Goal: Information Seeking & Learning: Check status

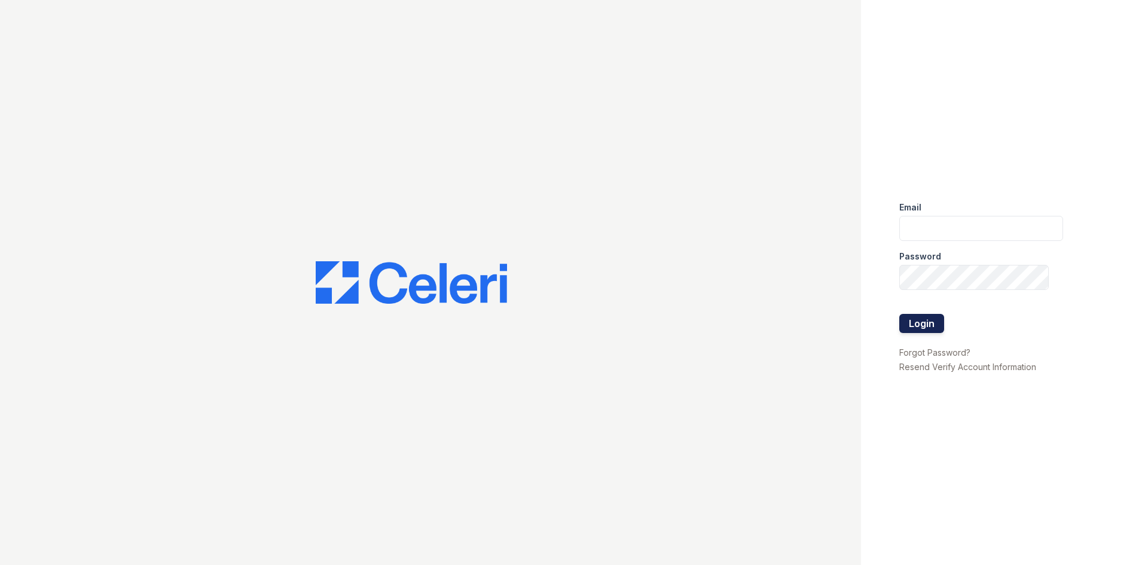
type input "rsingleton@trinity-pm.com"
click at [934, 328] on button "Login" at bounding box center [921, 323] width 45 height 19
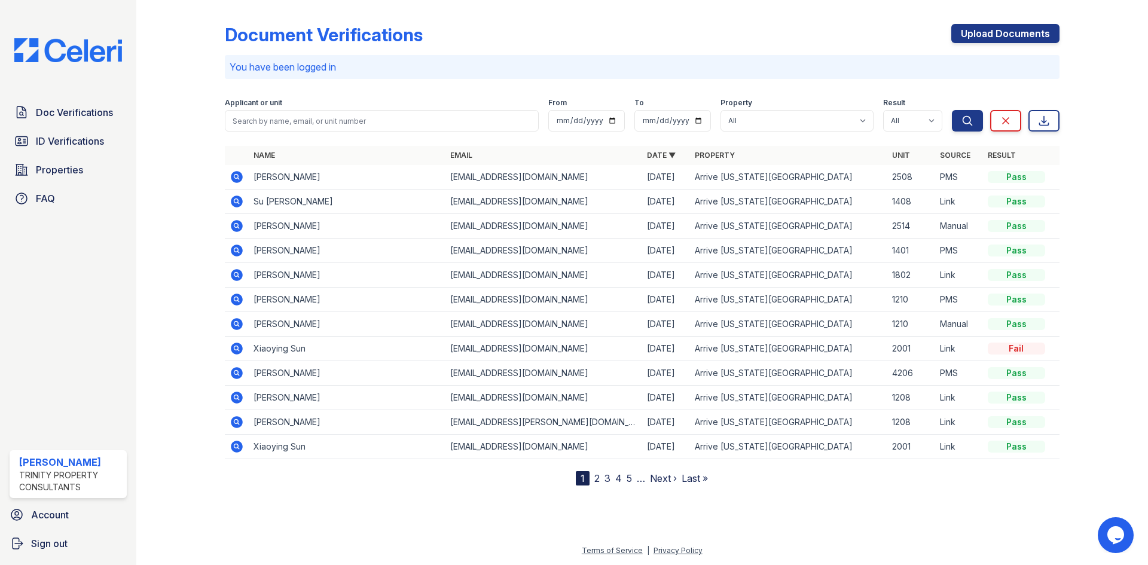
drag, startPoint x: 93, startPoint y: 141, endPoint x: 268, endPoint y: 99, distance: 180.2
click at [93, 141] on span "ID Verifications" at bounding box center [70, 141] width 68 height 14
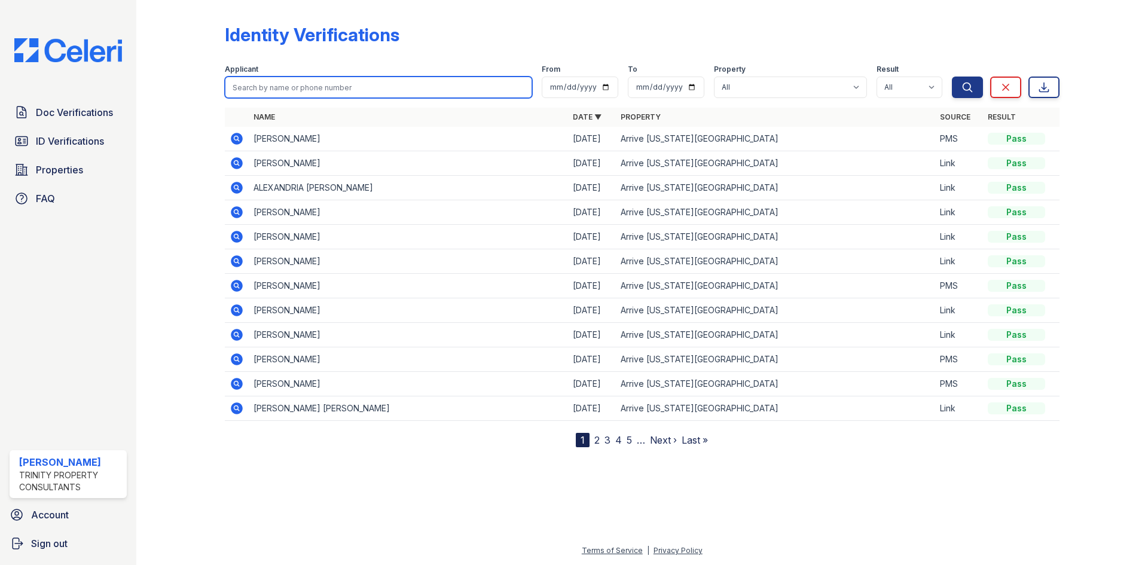
click at [296, 90] on input "search" at bounding box center [378, 88] width 307 height 22
type input "ariana"
click at [952, 77] on button "Search" at bounding box center [967, 88] width 31 height 22
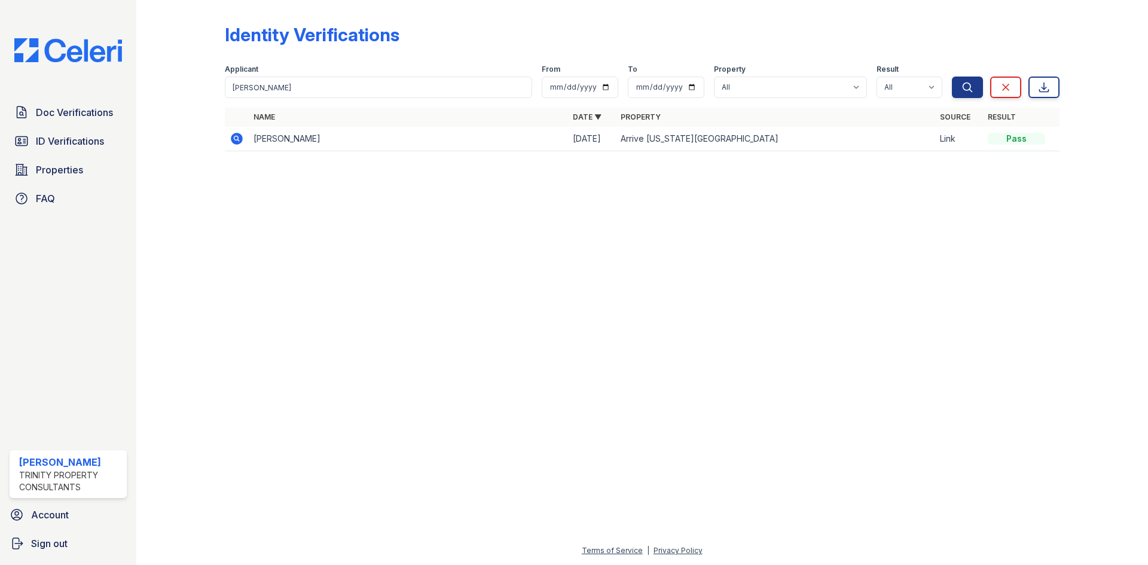
click at [236, 135] on icon at bounding box center [237, 139] width 12 height 12
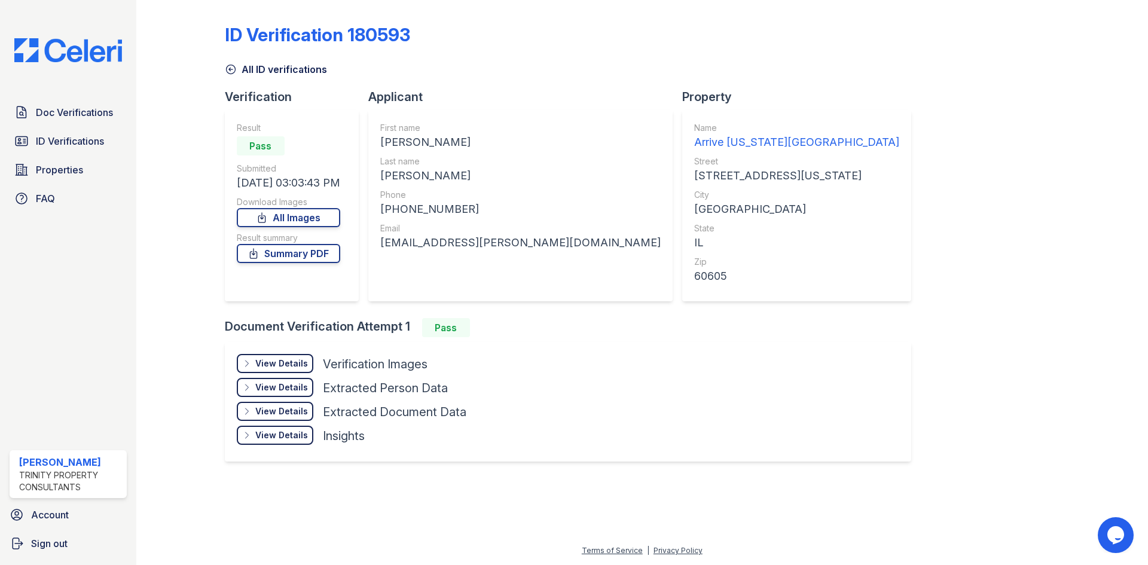
click at [280, 359] on div "View Details" at bounding box center [281, 363] width 53 height 12
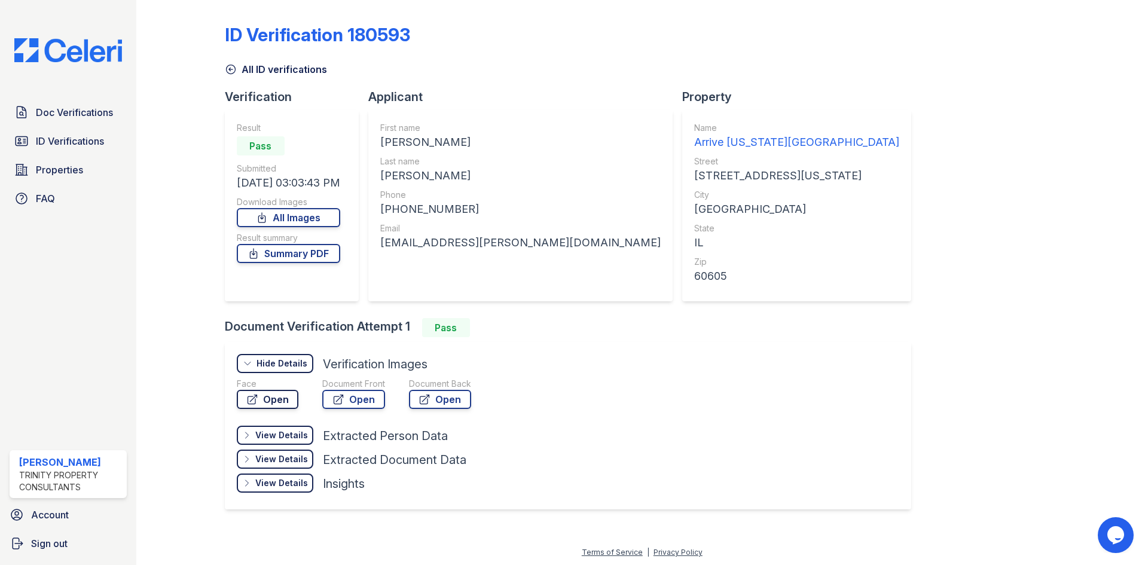
click at [283, 399] on link "Open" at bounding box center [268, 399] width 62 height 19
click at [351, 402] on link "Open" at bounding box center [353, 399] width 63 height 19
click at [230, 71] on icon at bounding box center [230, 69] width 9 height 9
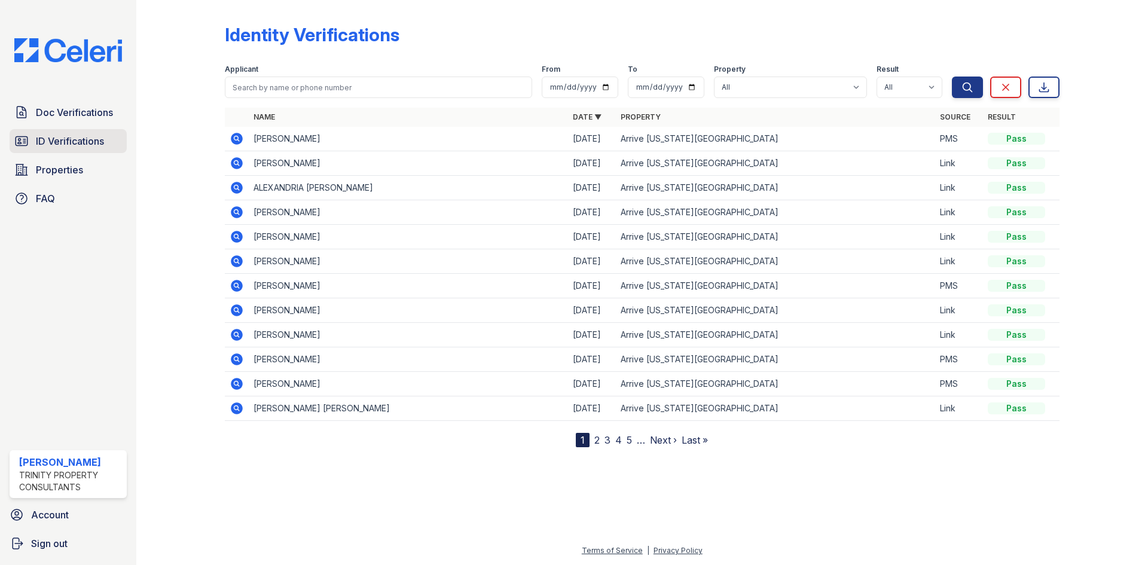
click at [87, 151] on link "ID Verifications" at bounding box center [68, 141] width 117 height 24
click at [242, 381] on icon at bounding box center [237, 384] width 14 height 14
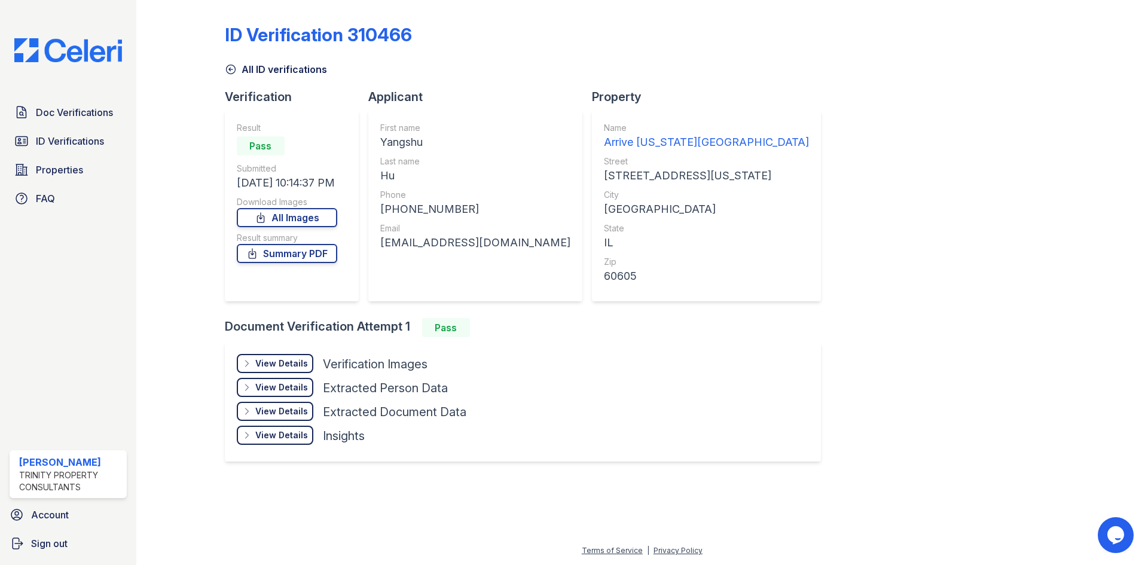
click at [262, 366] on div "View Details" at bounding box center [281, 363] width 53 height 12
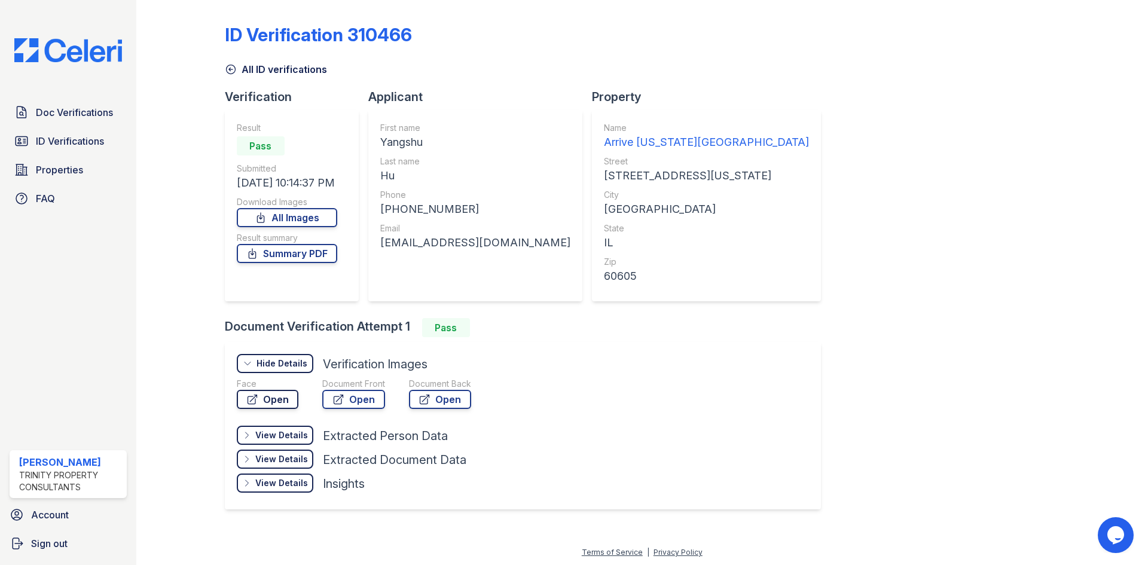
click at [277, 396] on link "Open" at bounding box center [268, 399] width 62 height 19
click at [226, 67] on icon at bounding box center [231, 69] width 12 height 12
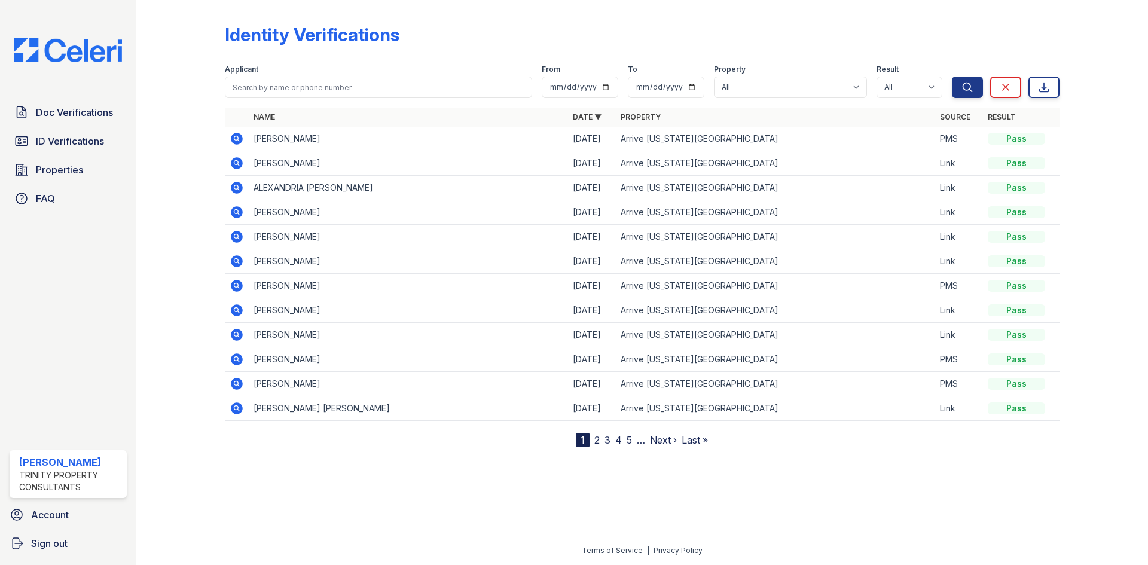
click at [619, 440] on link "4" at bounding box center [618, 440] width 7 height 12
click at [237, 166] on icon at bounding box center [237, 163] width 12 height 12
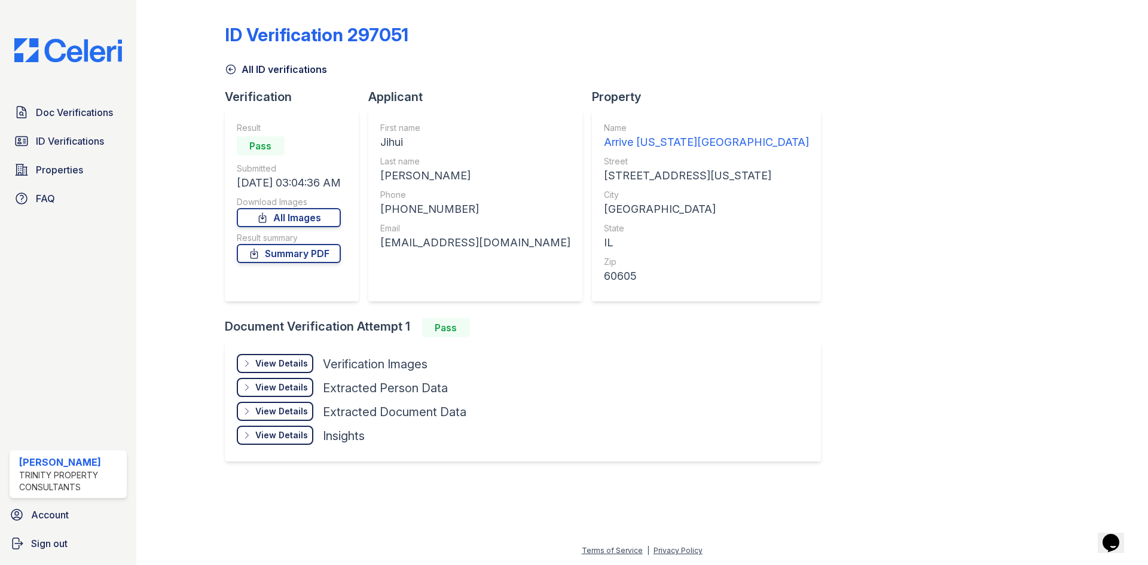
click at [258, 359] on div "View Details" at bounding box center [281, 363] width 53 height 12
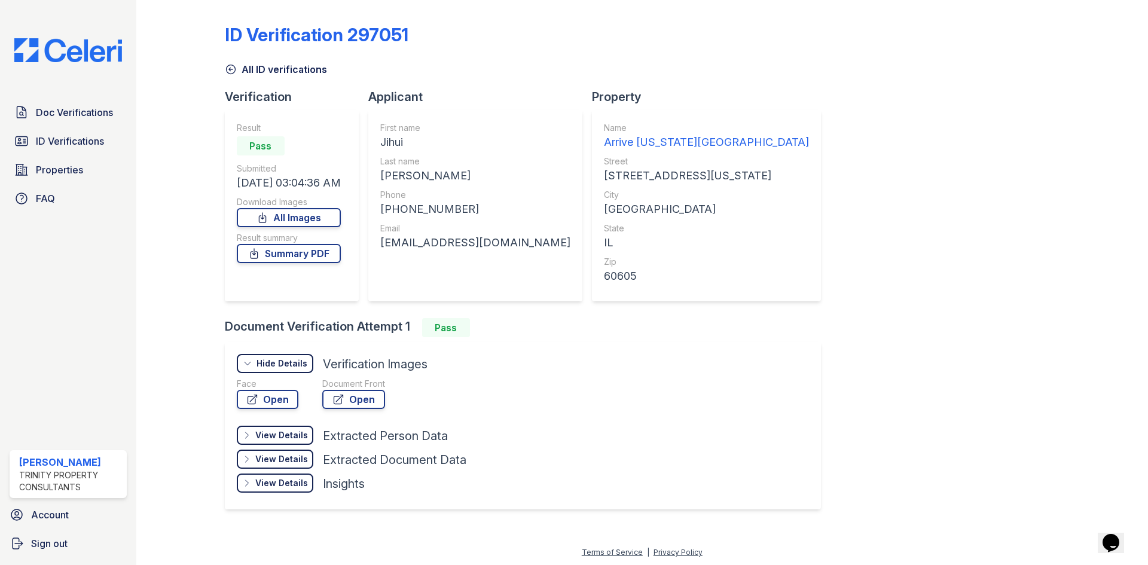
click at [281, 389] on div "Face" at bounding box center [268, 384] width 62 height 12
click at [281, 395] on link "Open" at bounding box center [268, 399] width 62 height 19
click at [362, 391] on link "Open" at bounding box center [353, 399] width 63 height 19
